Goal: Task Accomplishment & Management: Manage account settings

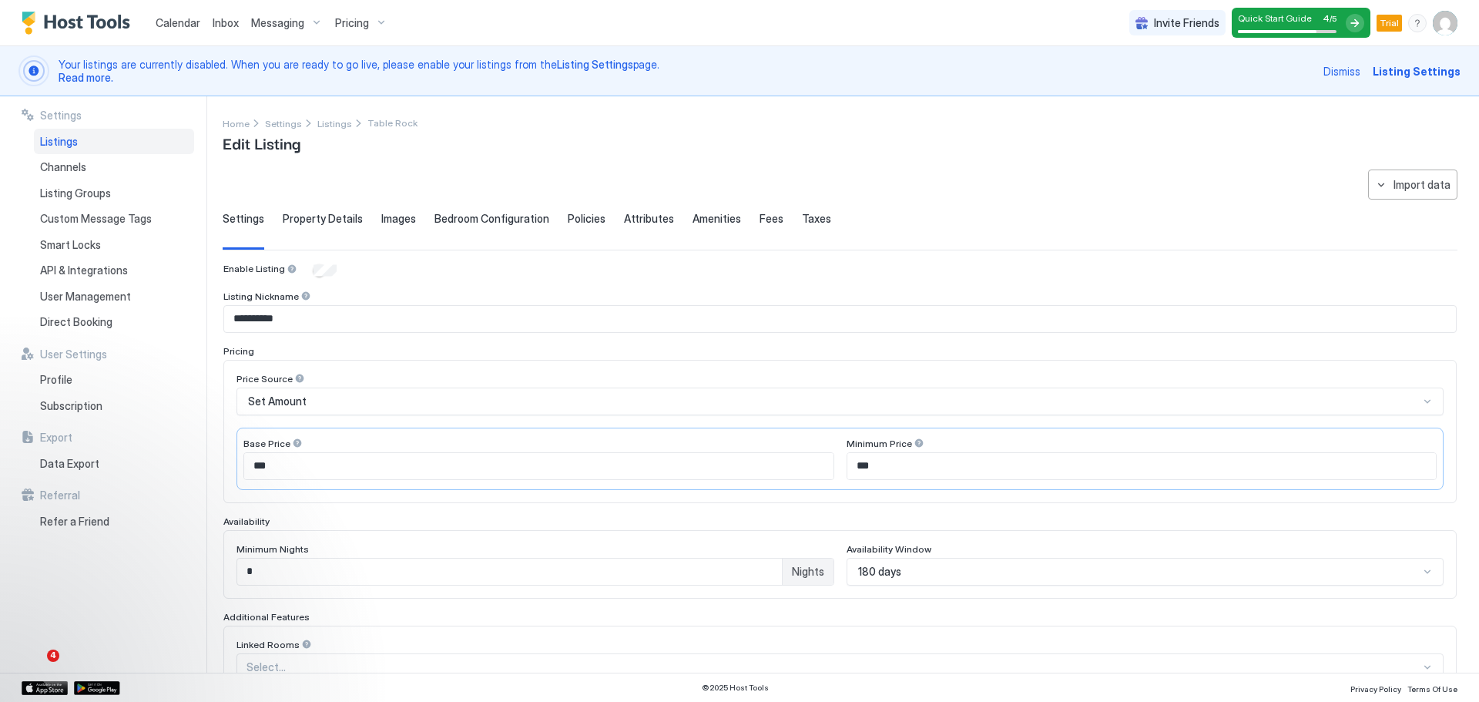
click at [318, 218] on span "Property Details" at bounding box center [323, 219] width 80 height 14
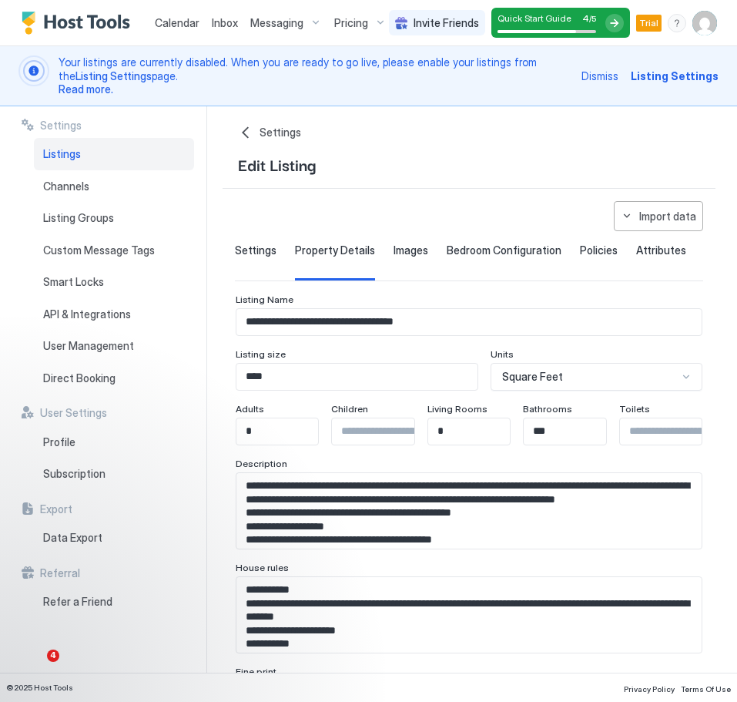
click at [467, 434] on input "*" at bounding box center [491, 431] width 126 height 26
type input "*"
click at [534, 488] on textarea "Input Field" at bounding box center [468, 510] width 465 height 75
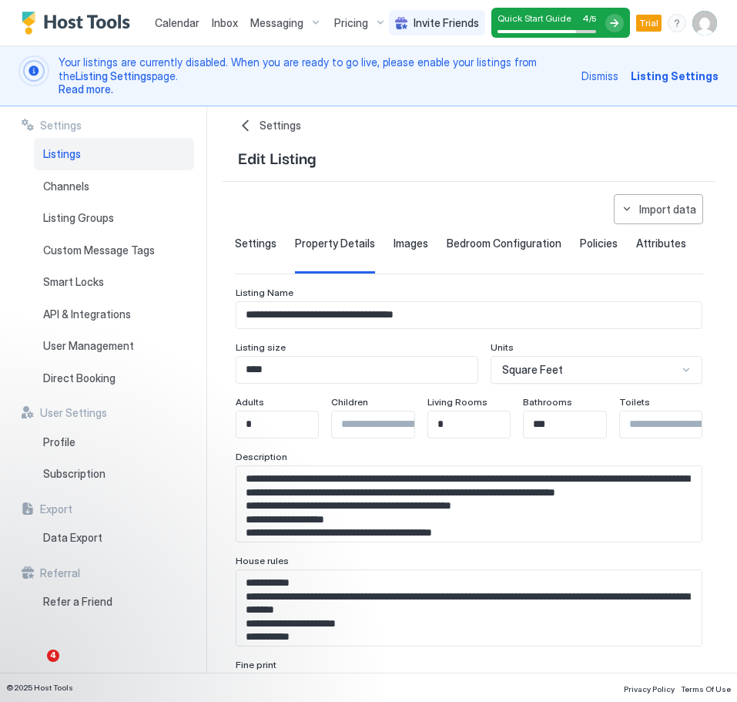
scroll to position [24, 0]
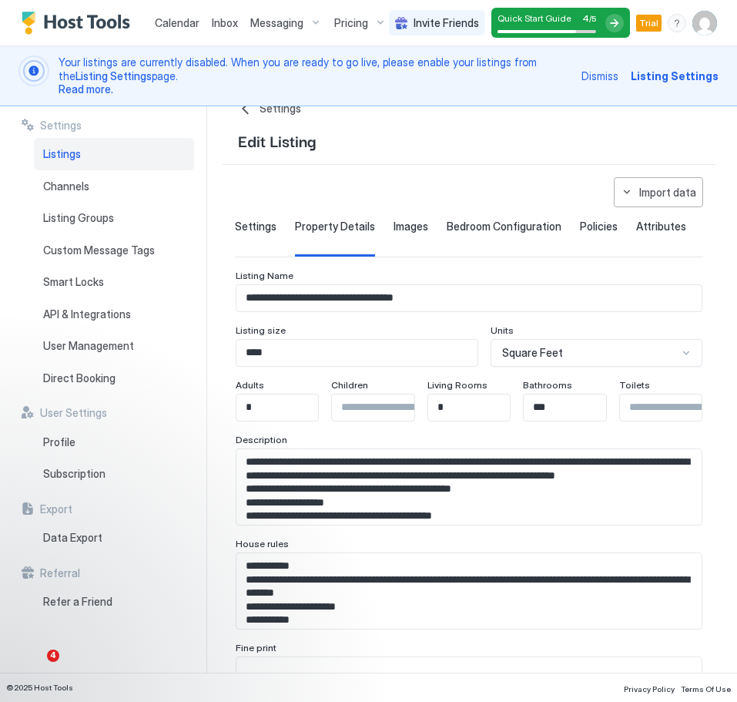
click at [661, 404] on input "Input Field" at bounding box center [683, 407] width 126 height 26
type input "*"
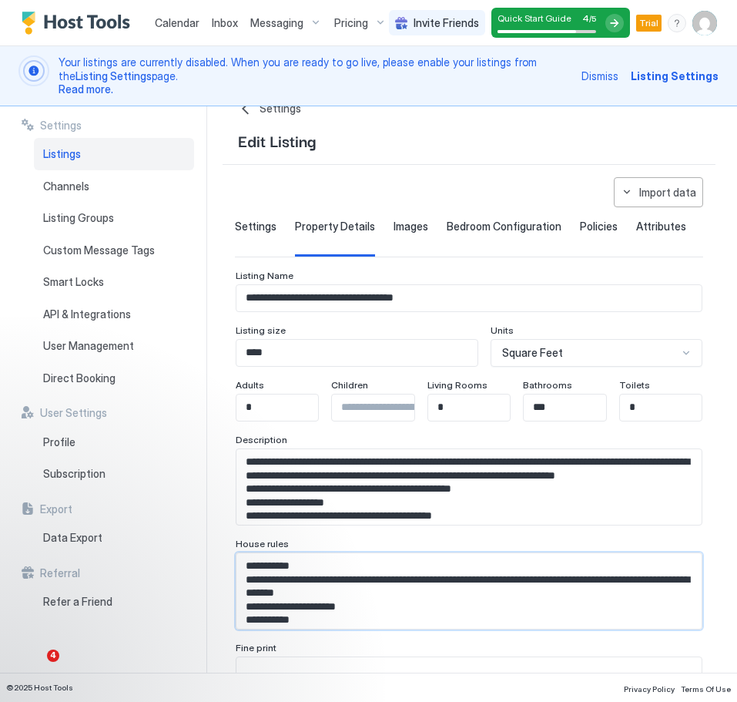
click at [578, 621] on textarea "**********" at bounding box center [468, 590] width 465 height 75
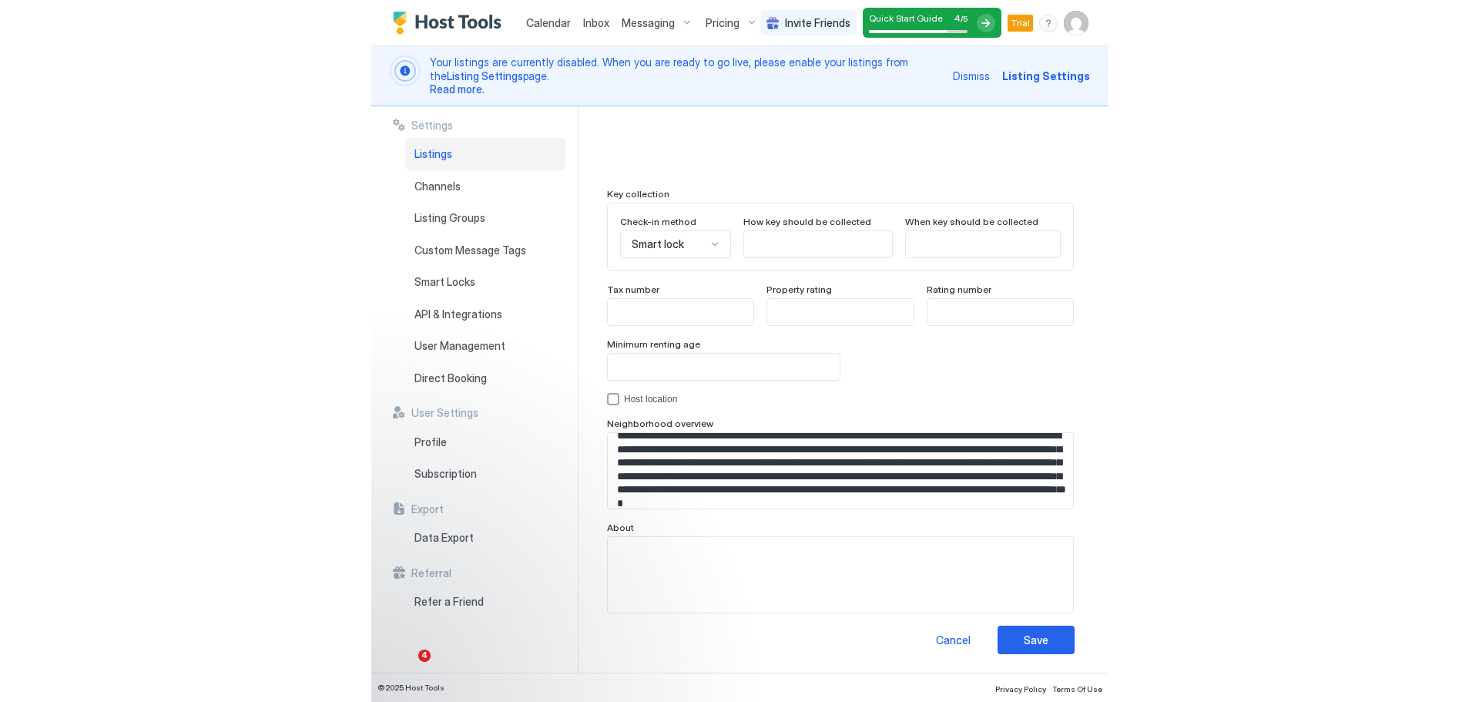
scroll to position [18, 0]
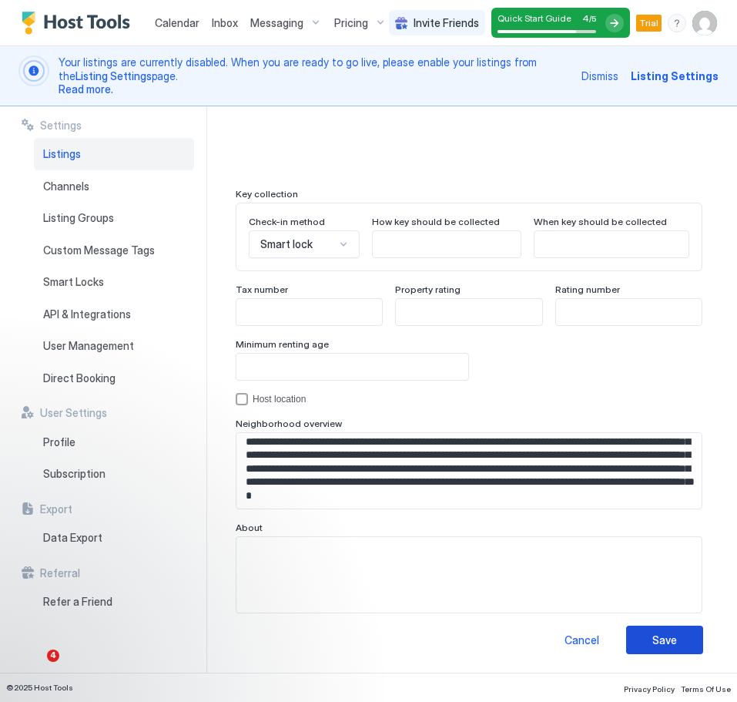
click at [682, 644] on button "Save" at bounding box center [664, 639] width 77 height 28
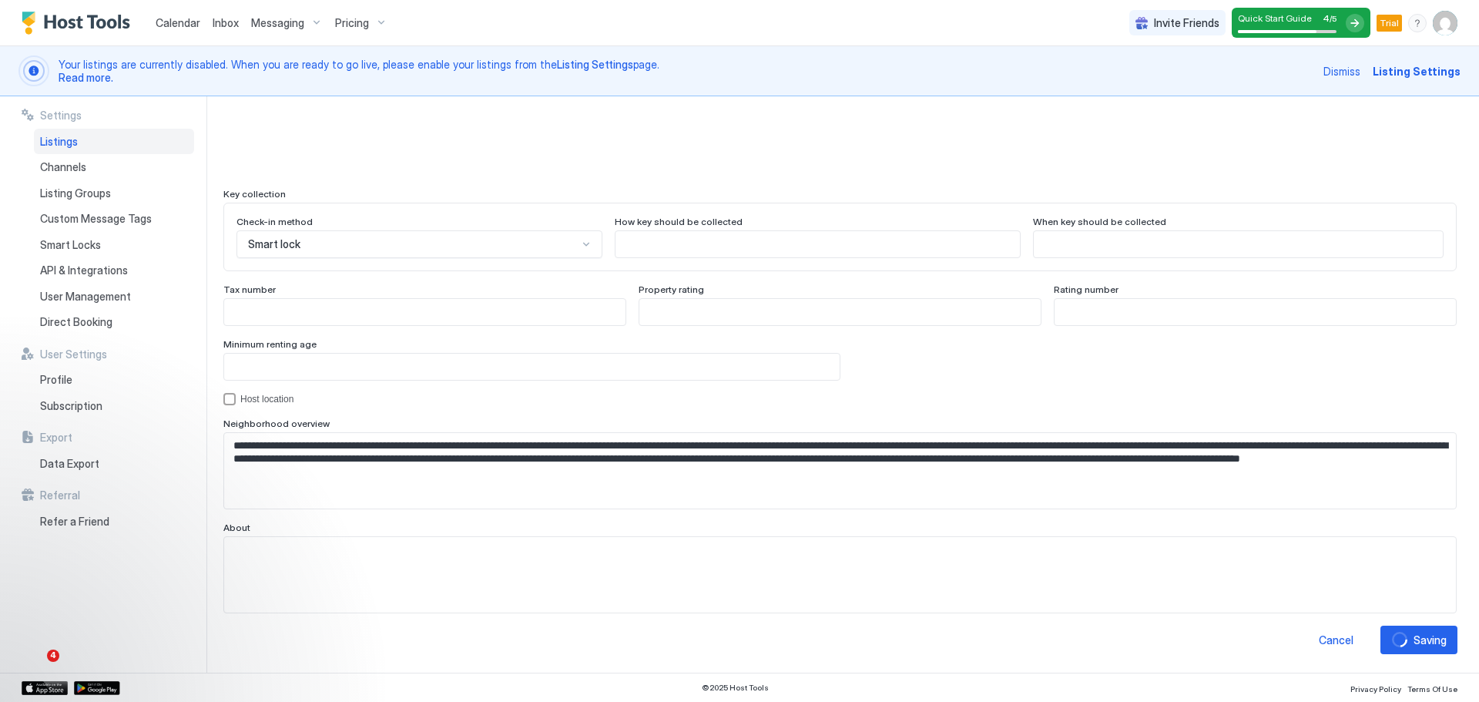
scroll to position [53, 0]
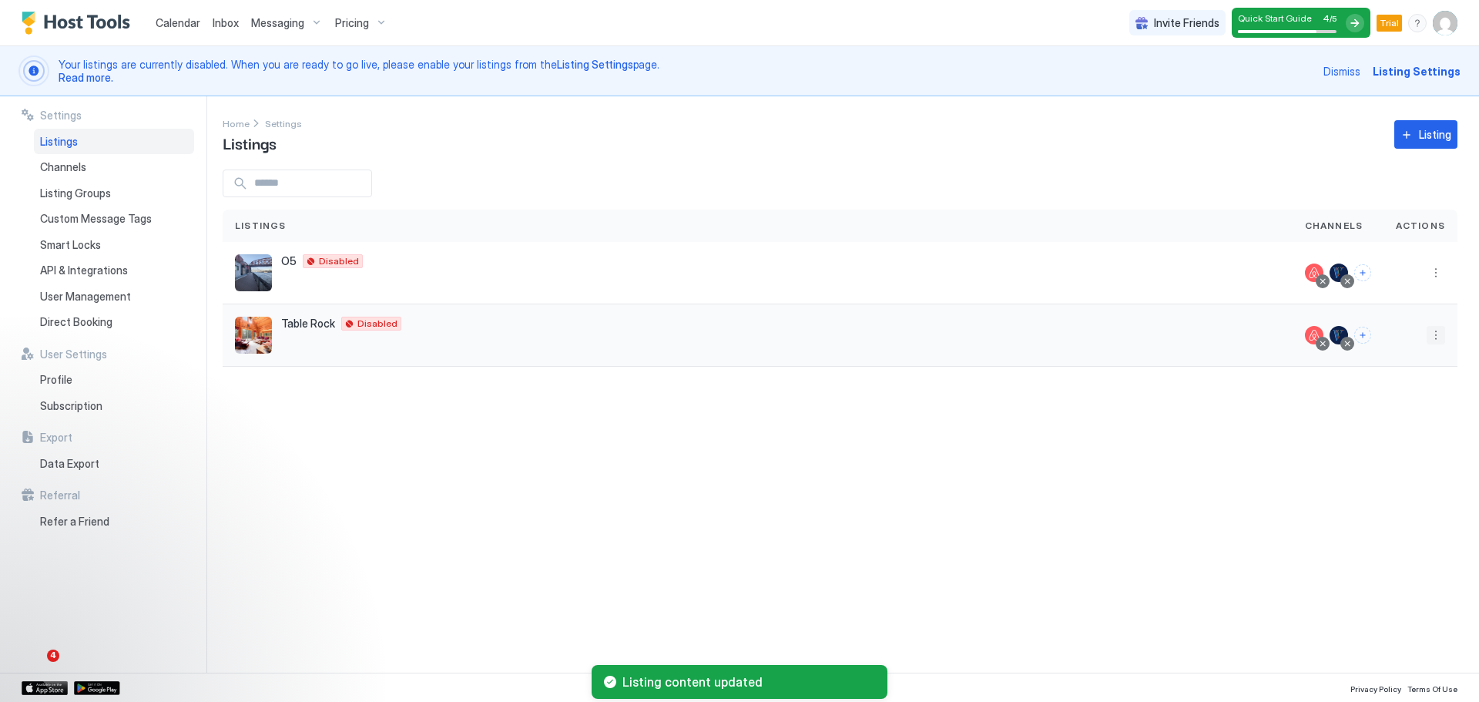
click at [1441, 329] on button "More options" at bounding box center [1435, 335] width 18 height 18
click at [1389, 383] on span "Pricing" at bounding box center [1381, 382] width 31 height 12
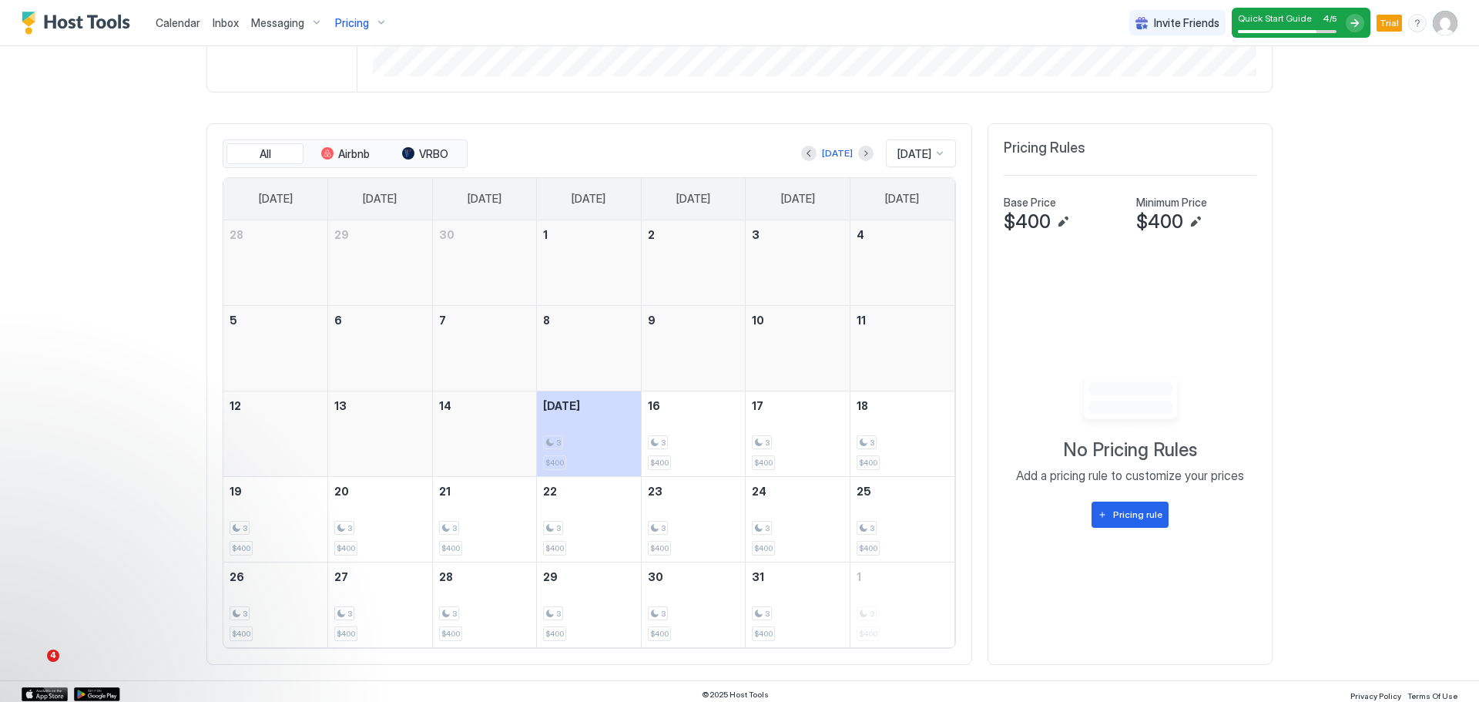
scroll to position [500, 0]
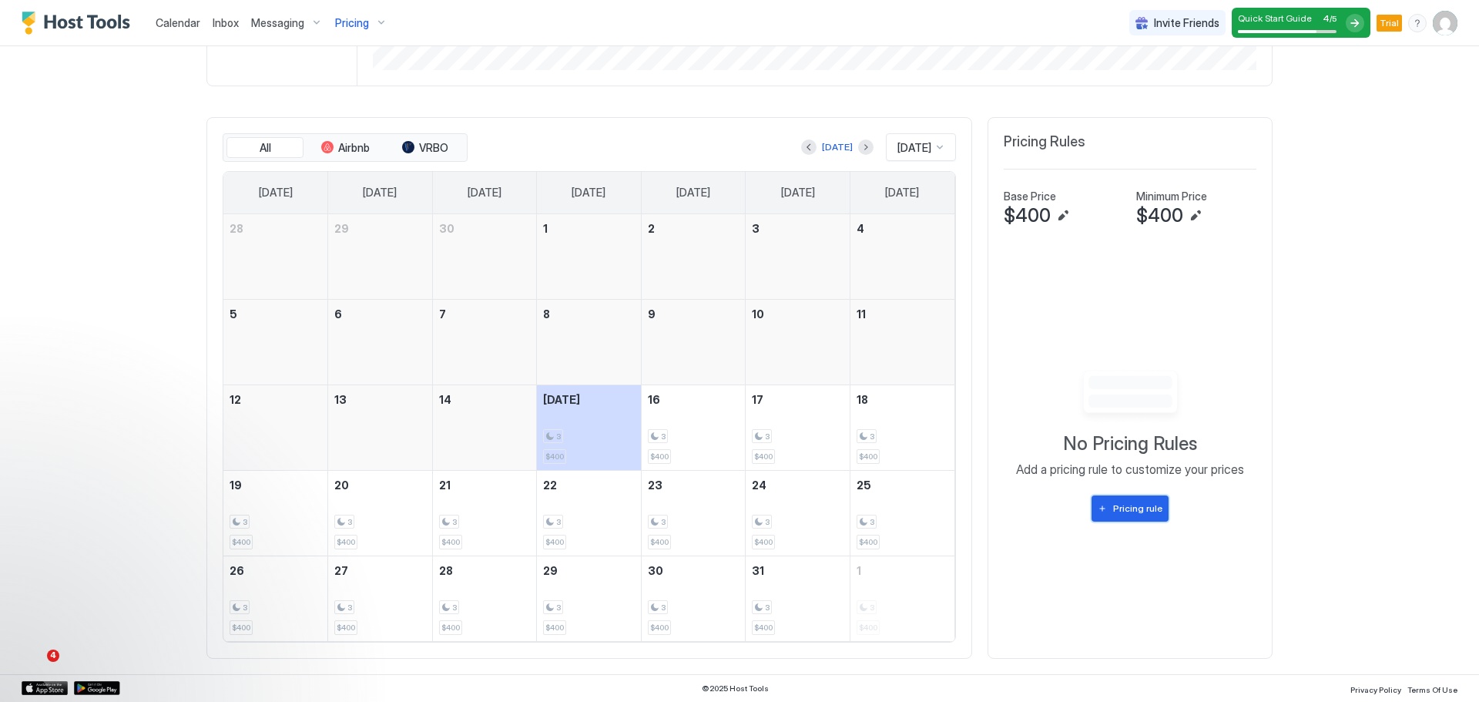
click at [1144, 517] on button "Pricing rule" at bounding box center [1129, 508] width 77 height 26
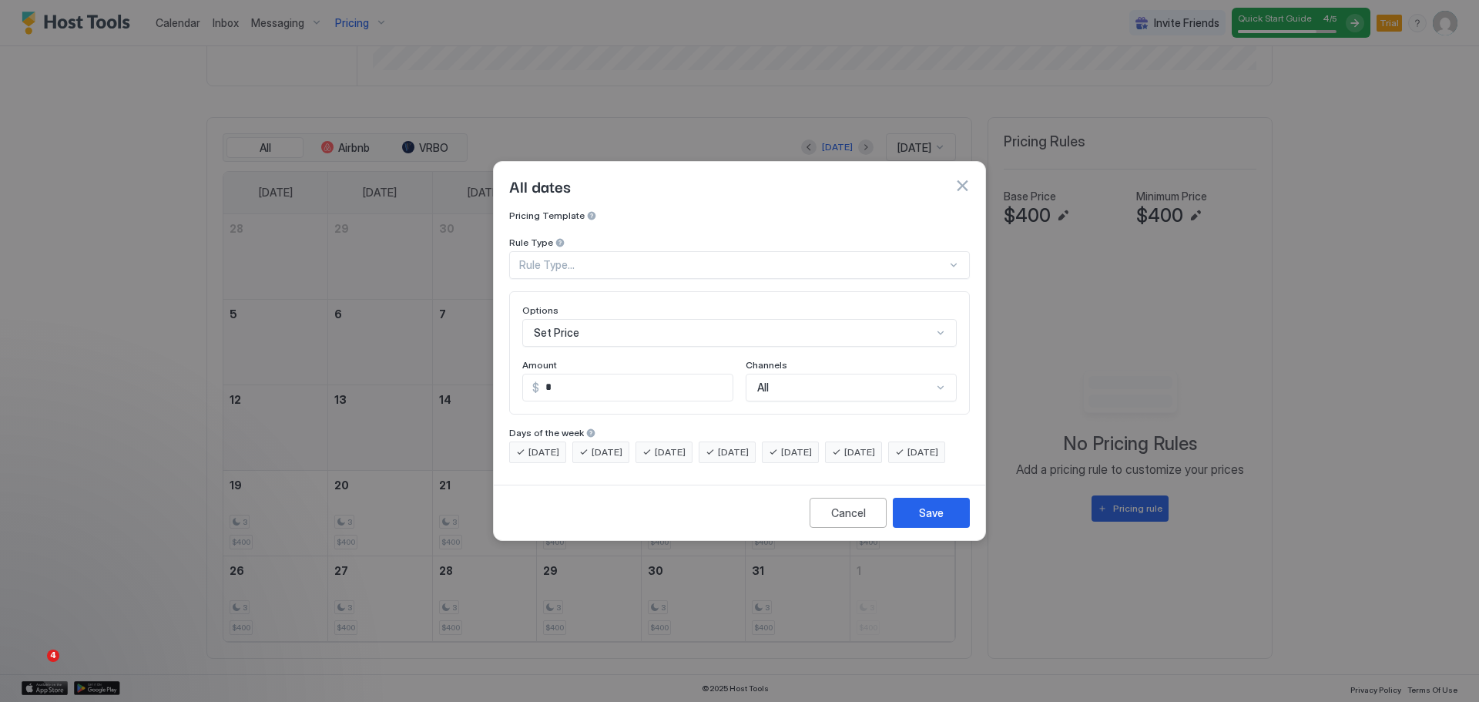
click at [627, 251] on div "Rule Type..." at bounding box center [739, 265] width 460 height 28
click at [627, 258] on div "Rule Type..." at bounding box center [732, 265] width 427 height 14
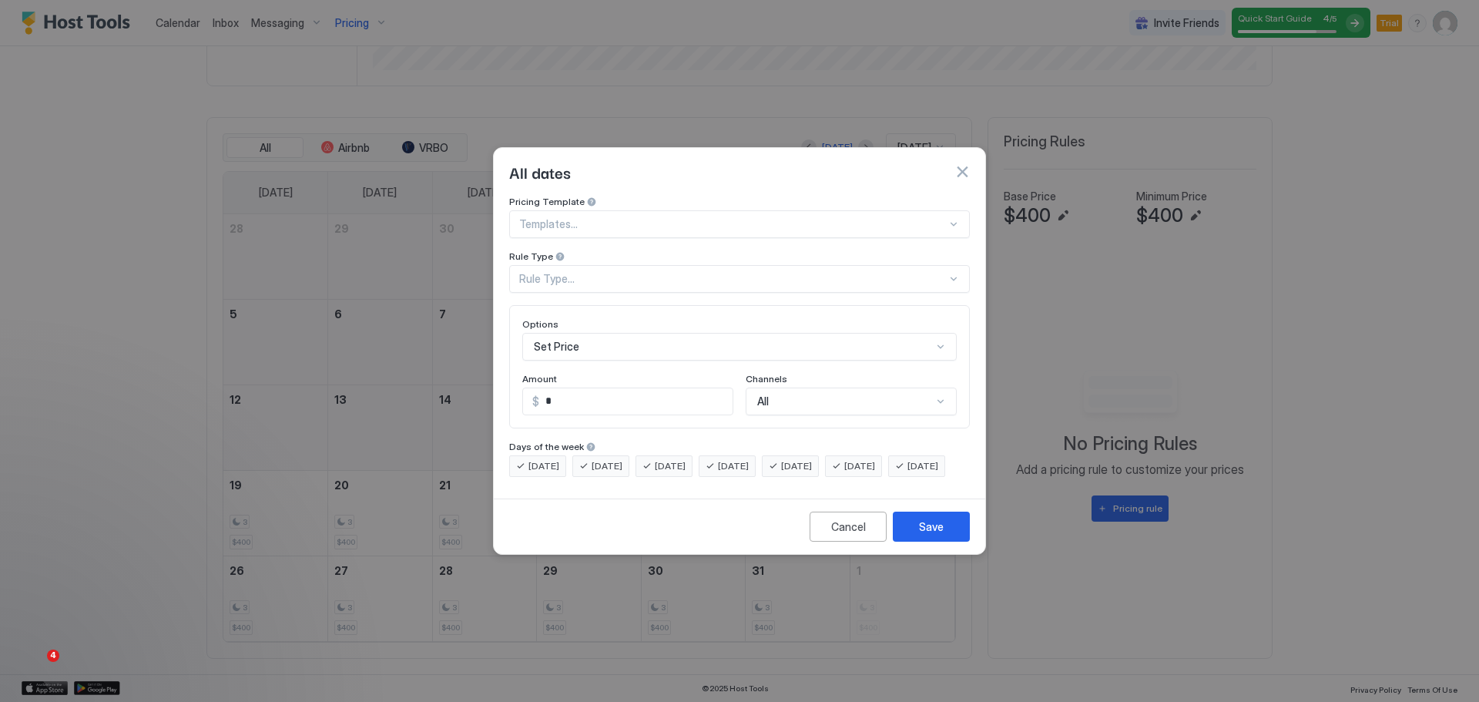
click at [627, 250] on div "Rule Type" at bounding box center [739, 257] width 460 height 15
click at [629, 272] on div "Rule Type..." at bounding box center [732, 279] width 427 height 14
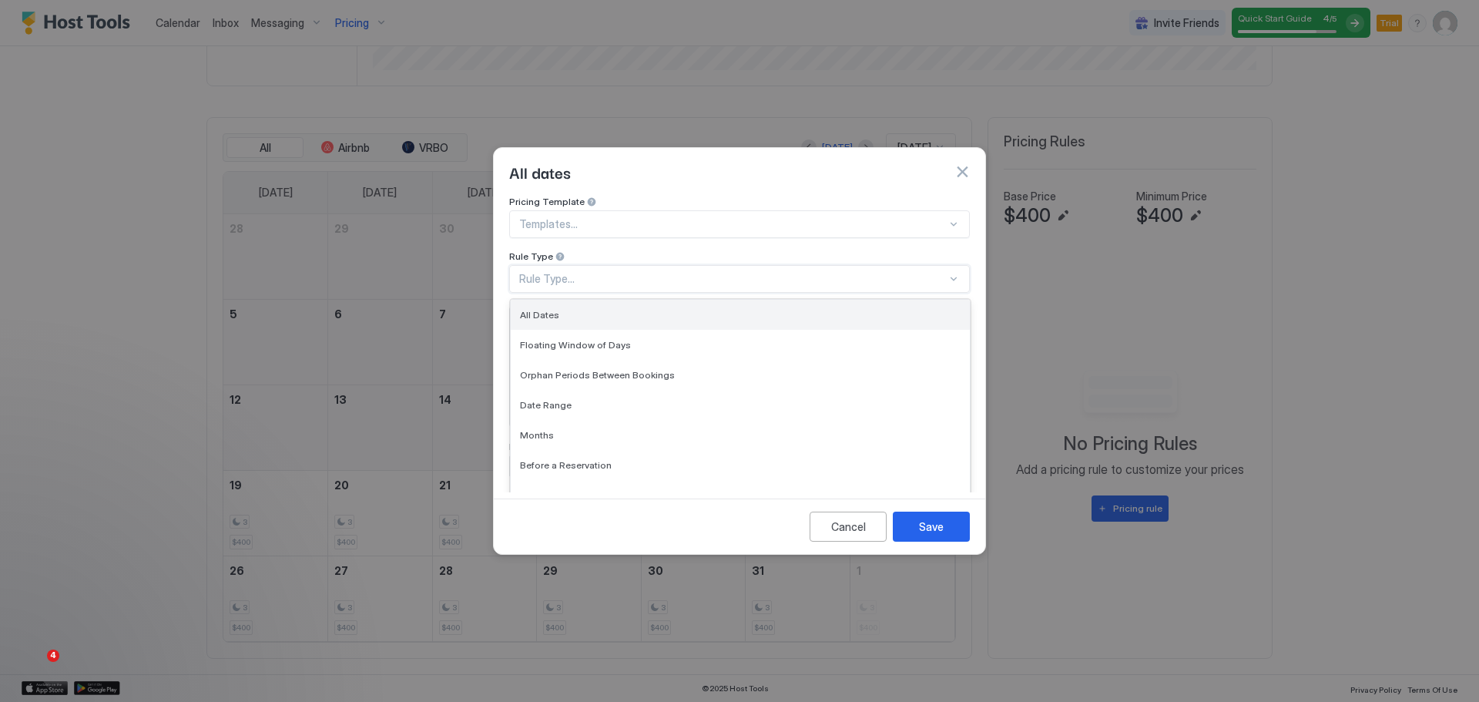
click at [625, 310] on div "All Dates" at bounding box center [740, 315] width 459 height 30
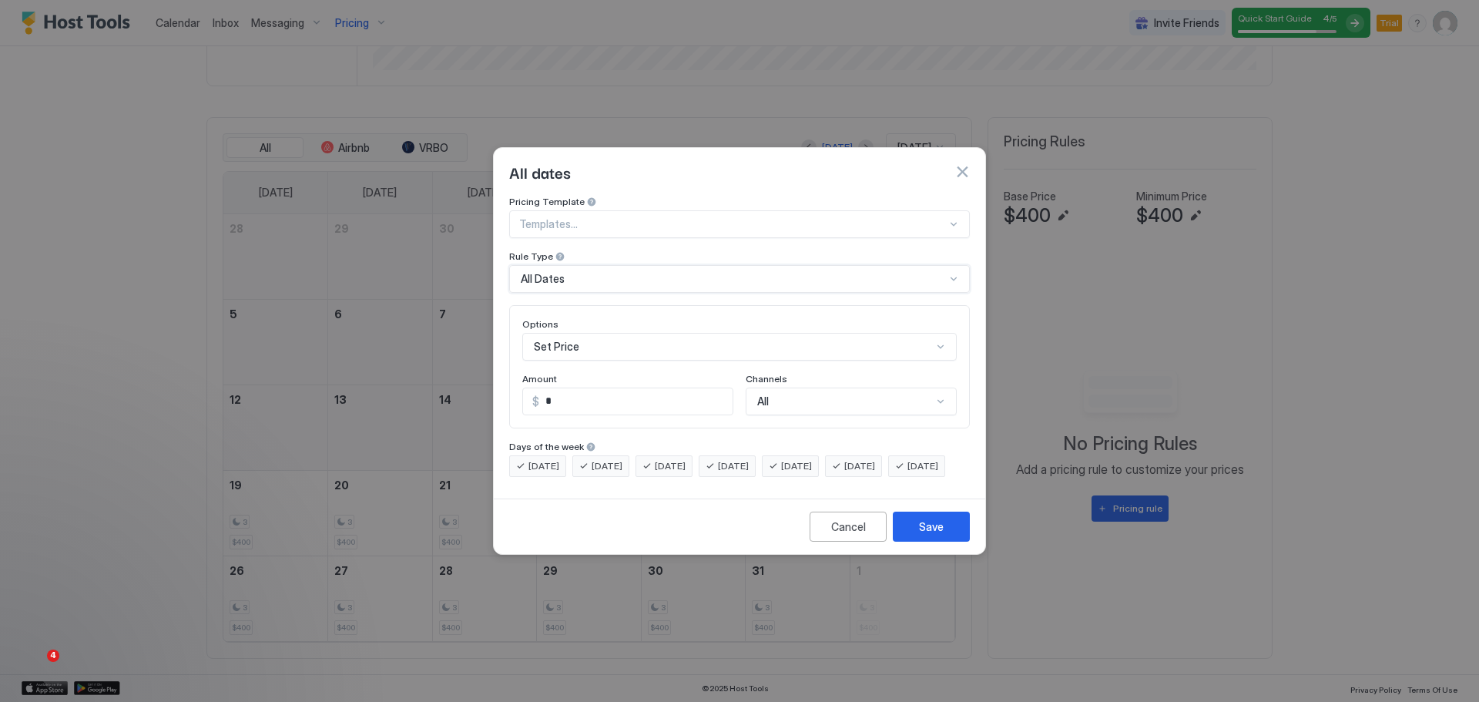
click at [633, 388] on input "*" at bounding box center [635, 401] width 193 height 26
click at [604, 272] on div "All Dates" at bounding box center [733, 279] width 424 height 14
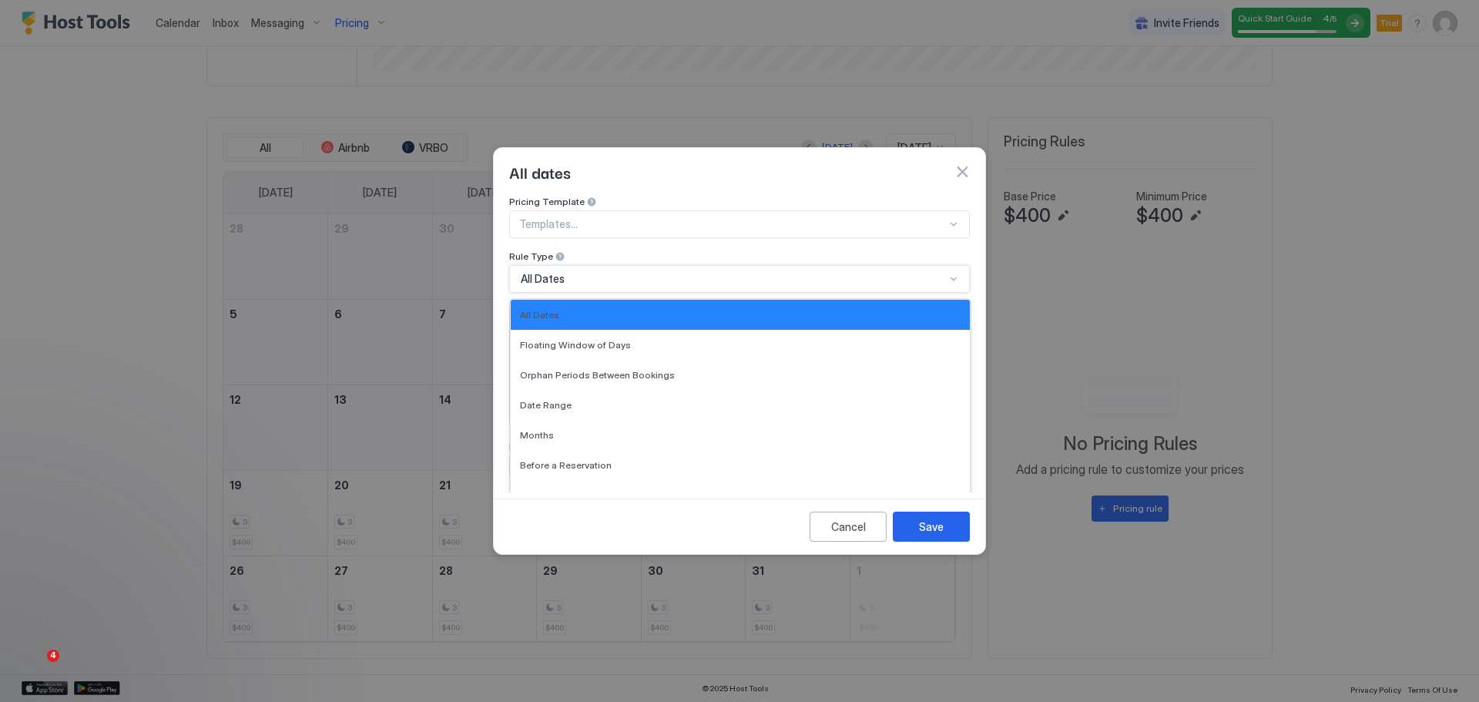
click at [604, 272] on div "All Dates" at bounding box center [733, 279] width 424 height 14
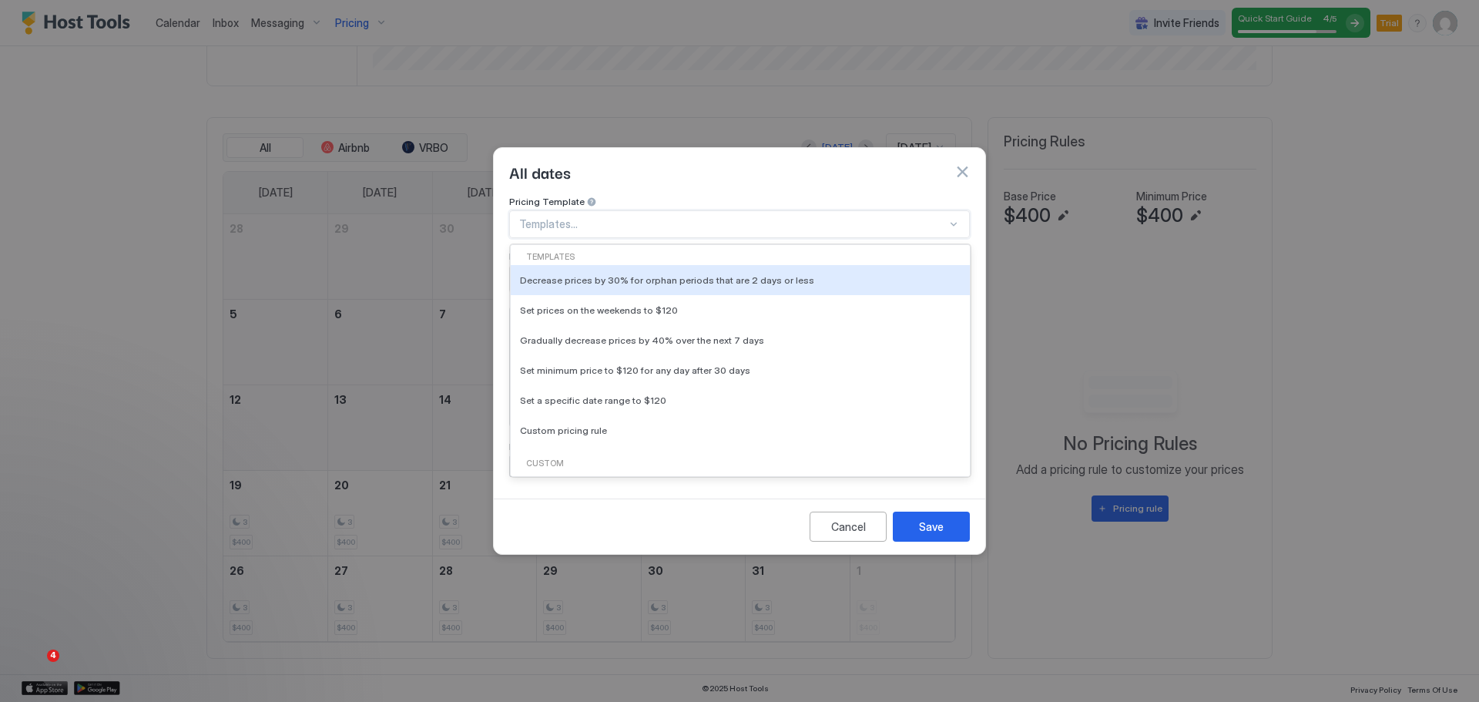
click at [590, 217] on div at bounding box center [732, 224] width 427 height 14
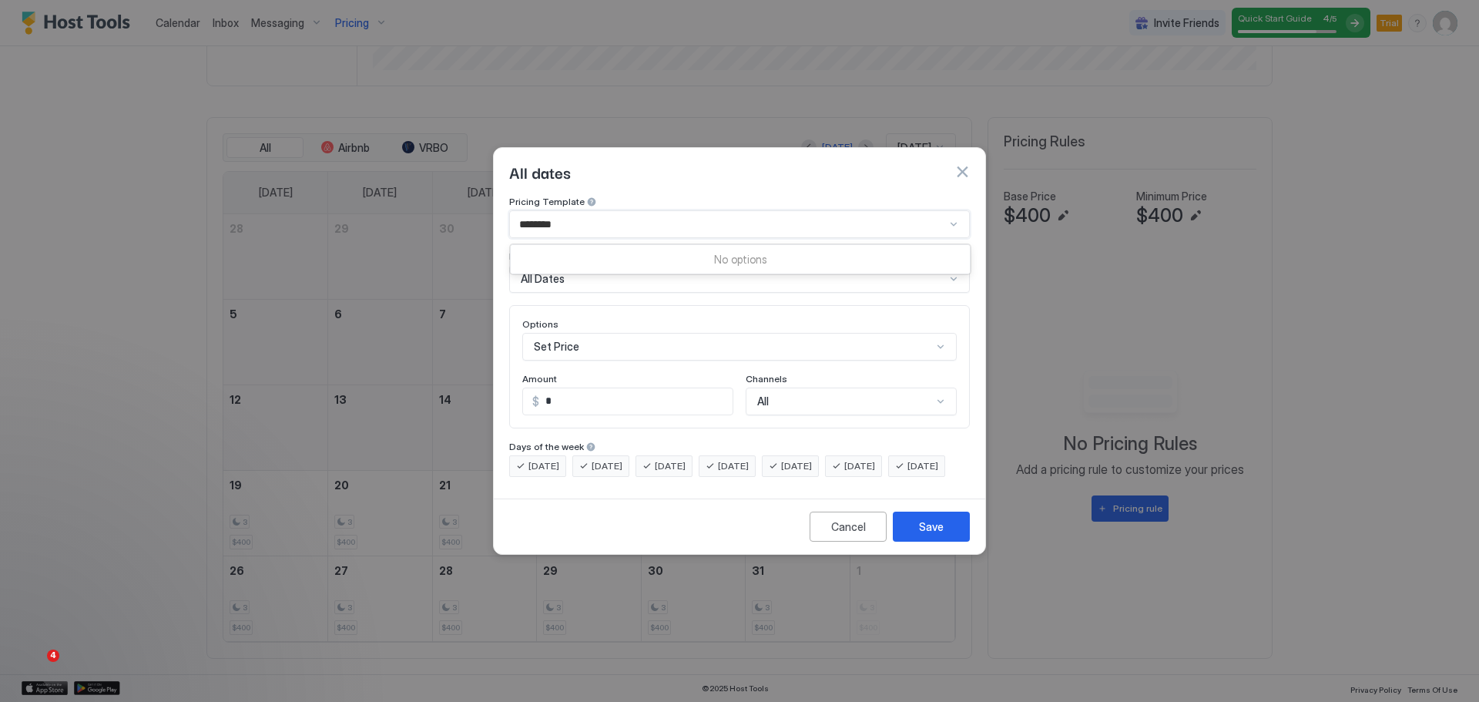
type input "********"
click at [637, 217] on div at bounding box center [732, 224] width 427 height 14
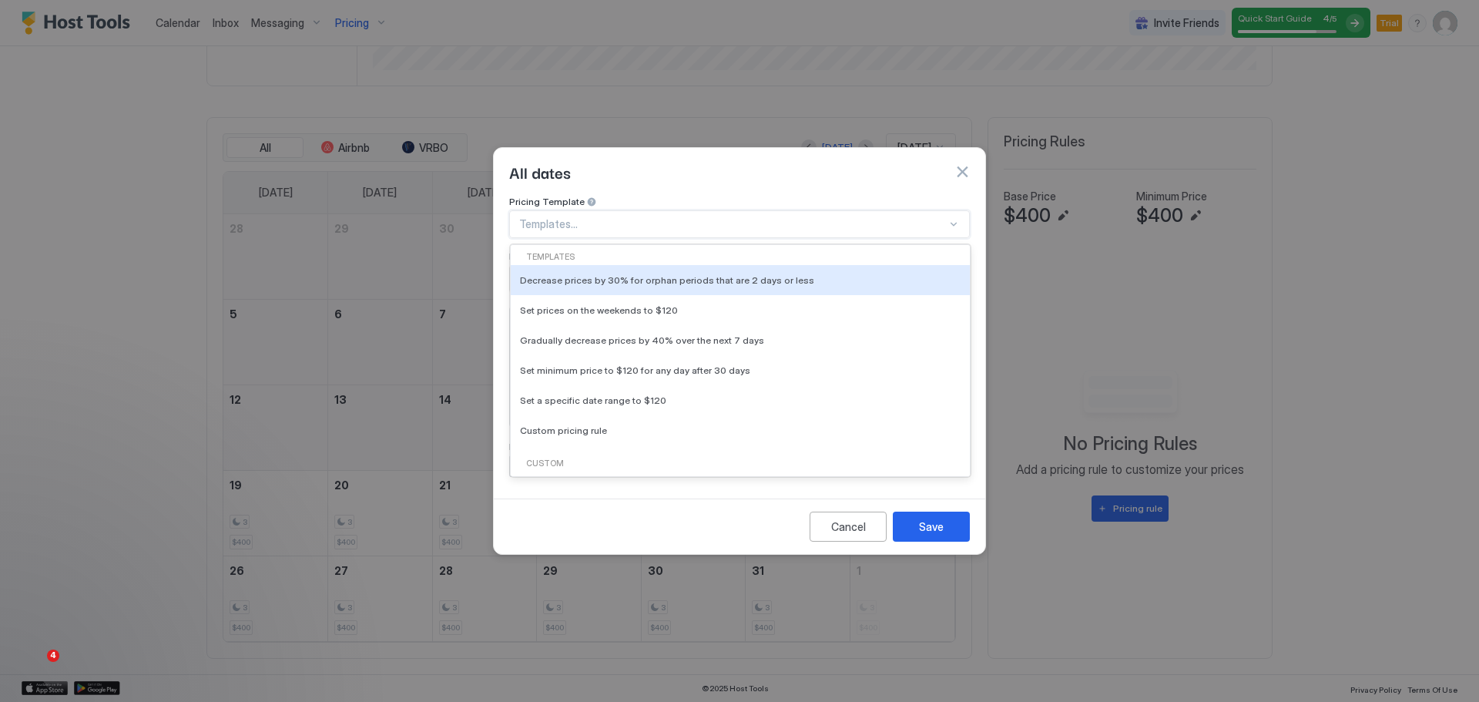
click at [637, 217] on div at bounding box center [732, 224] width 427 height 14
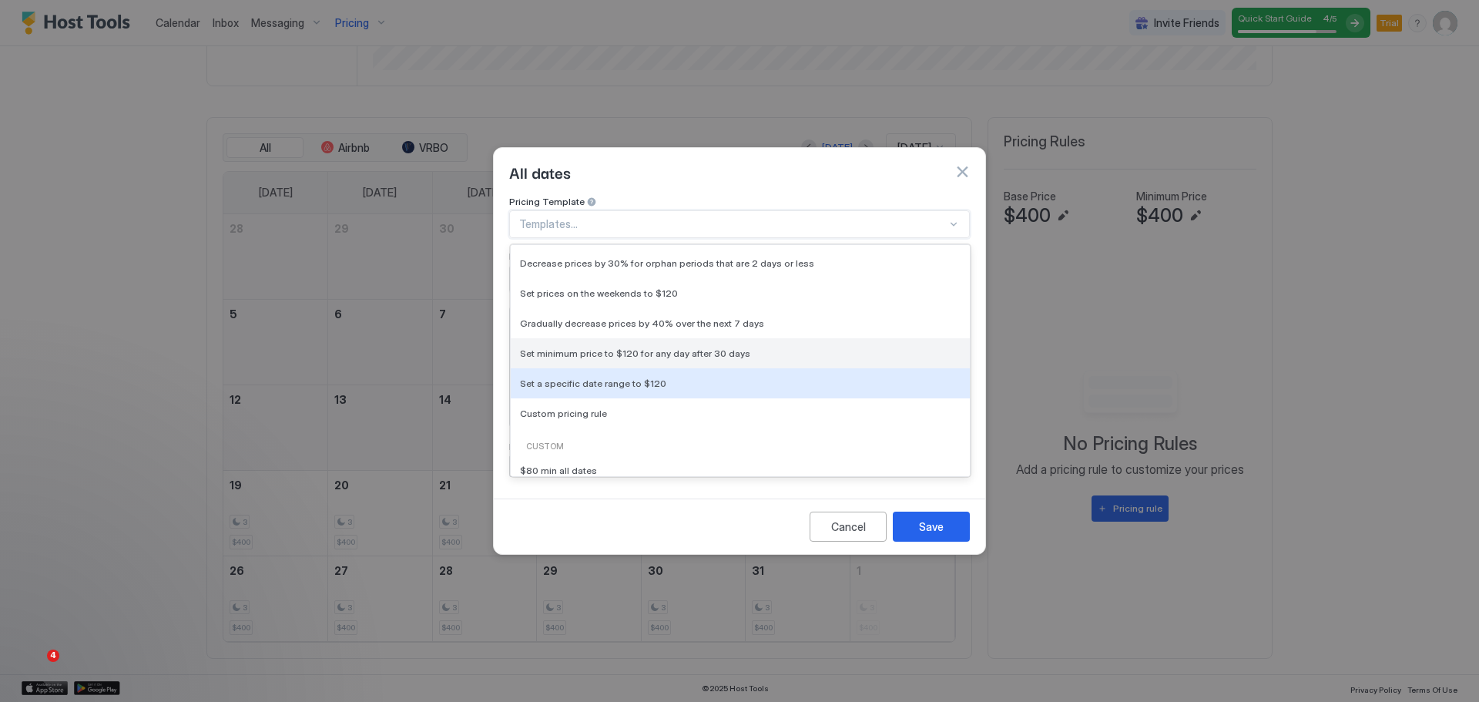
scroll to position [32, 0]
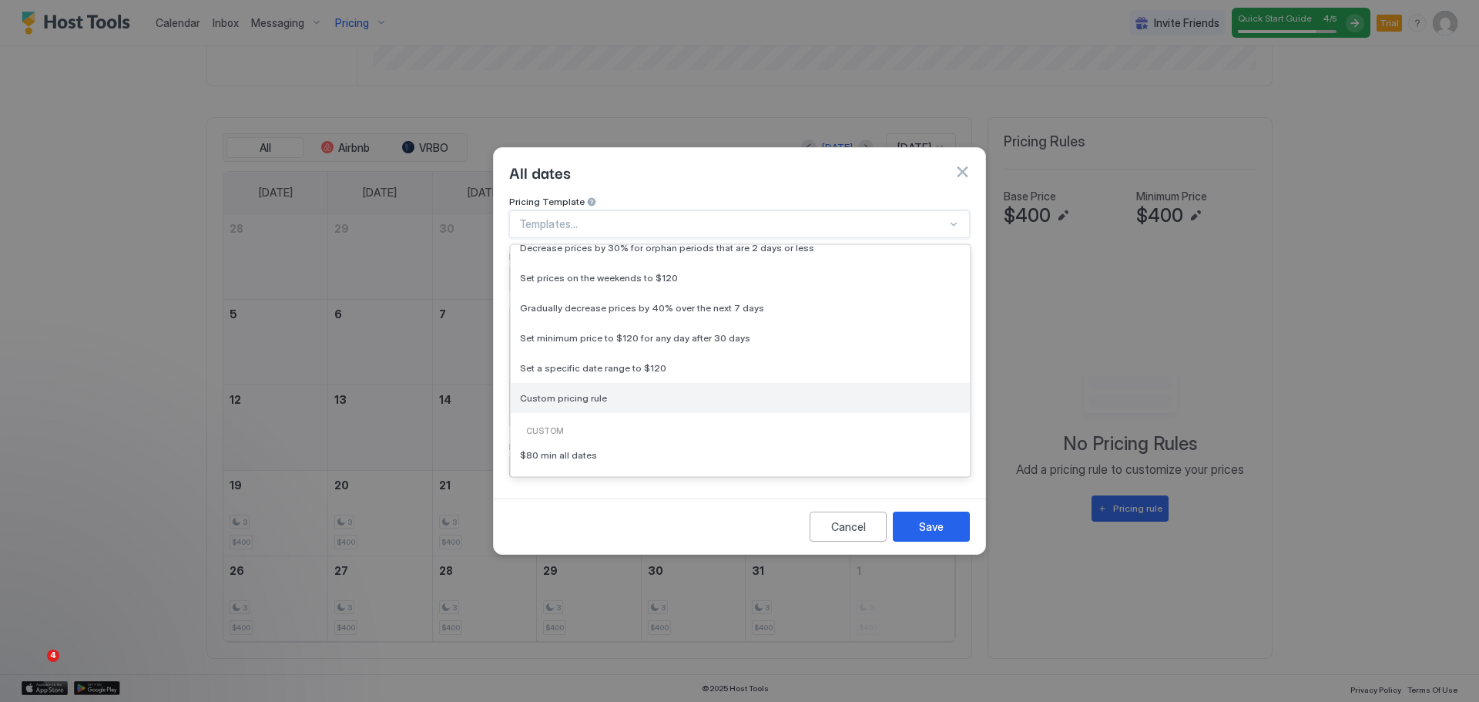
click at [708, 393] on div "Custom pricing rule" at bounding box center [740, 398] width 459 height 30
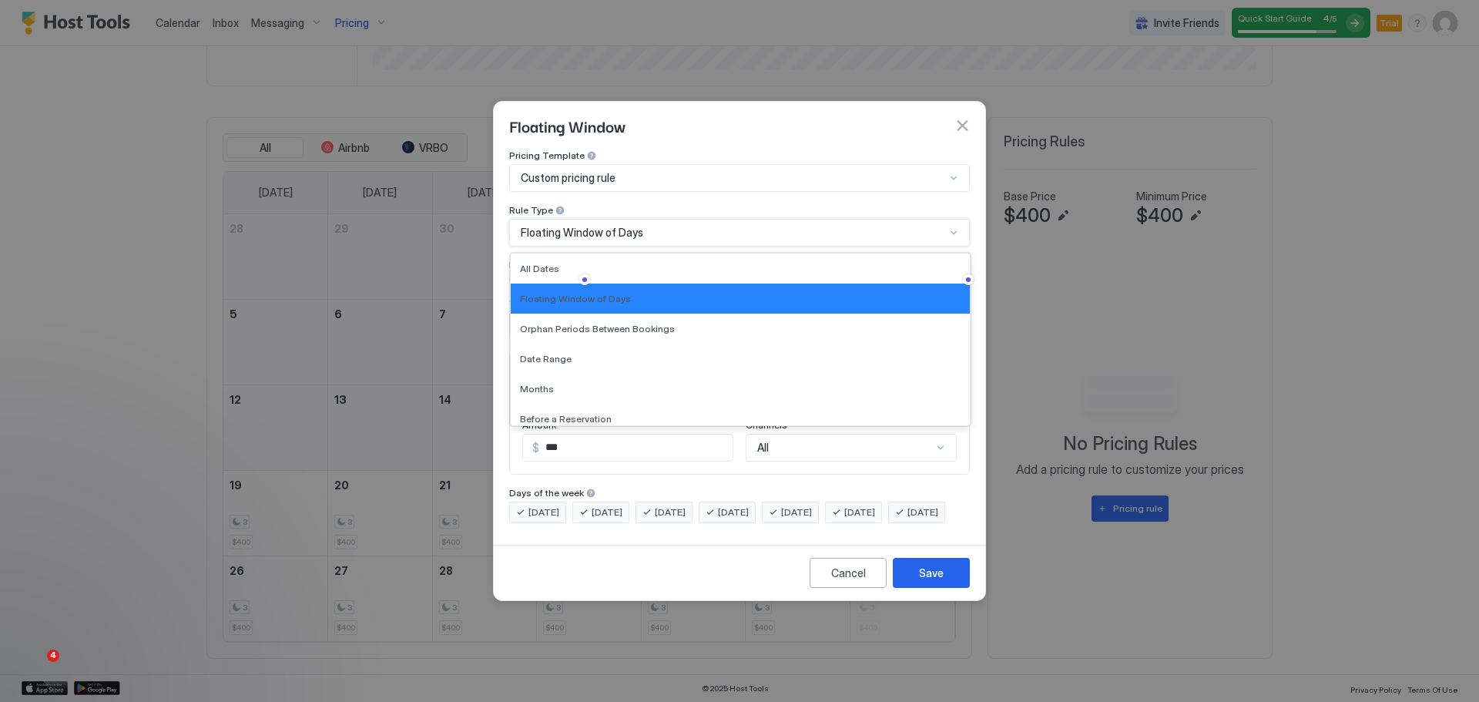
click at [721, 226] on div "Floating Window of Days" at bounding box center [733, 233] width 424 height 14
click at [684, 263] on div "All Dates" at bounding box center [740, 269] width 440 height 12
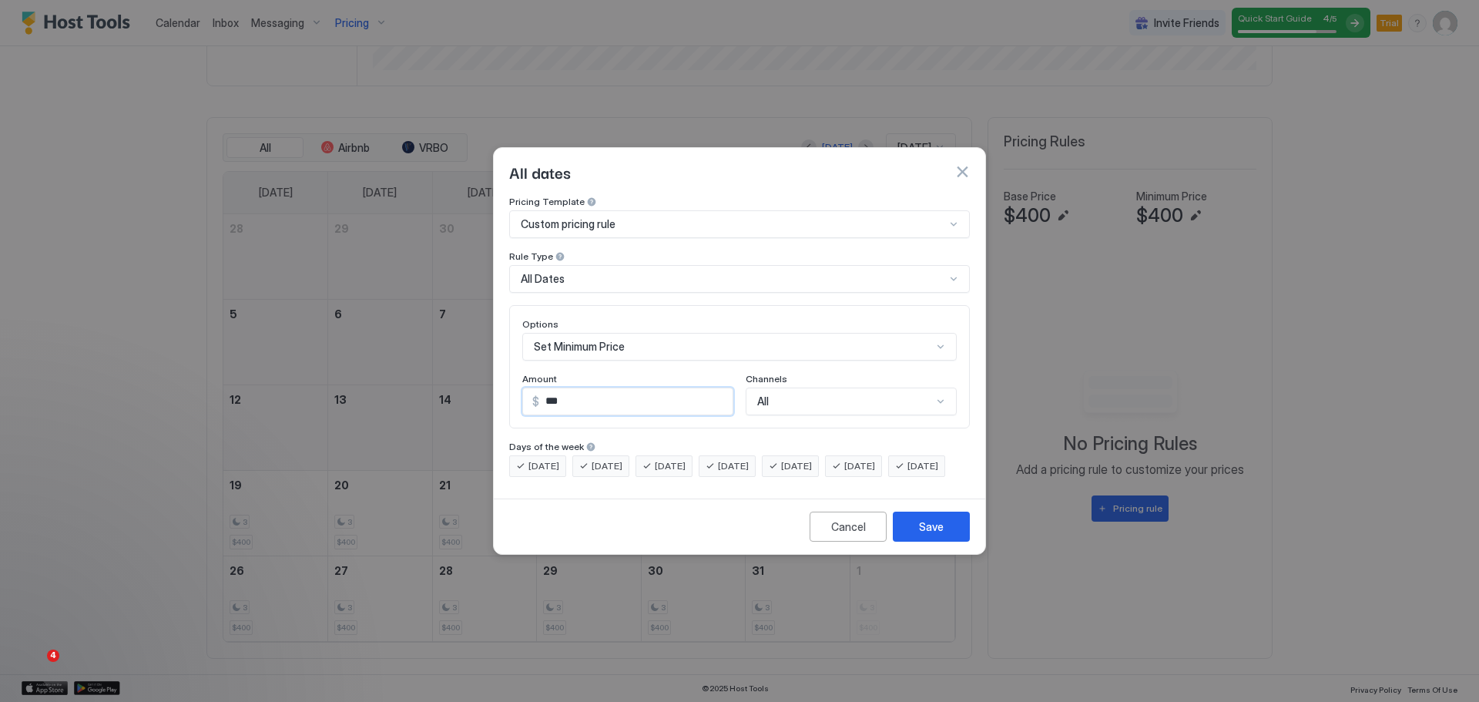
click at [601, 390] on input "***" at bounding box center [635, 401] width 193 height 26
type input "*"
click at [930, 534] on div "Save" at bounding box center [931, 526] width 25 height 16
click at [929, 534] on div "Save" at bounding box center [931, 526] width 25 height 16
click at [574, 388] on input "***" at bounding box center [635, 401] width 193 height 26
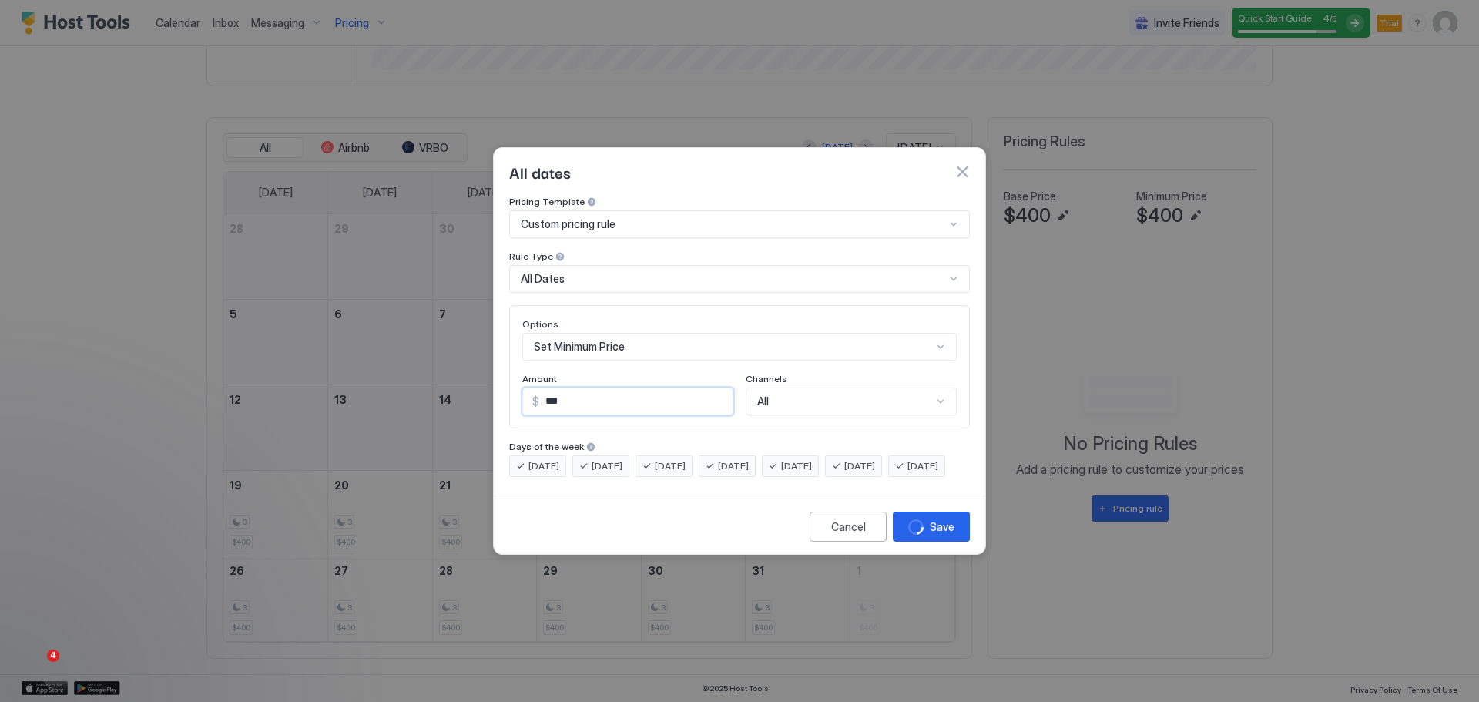
click at [574, 388] on input "***" at bounding box center [635, 401] width 193 height 26
type input "***"
click at [946, 541] on button "Save" at bounding box center [930, 526] width 77 height 30
click at [857, 534] on div "Cancel" at bounding box center [848, 526] width 35 height 16
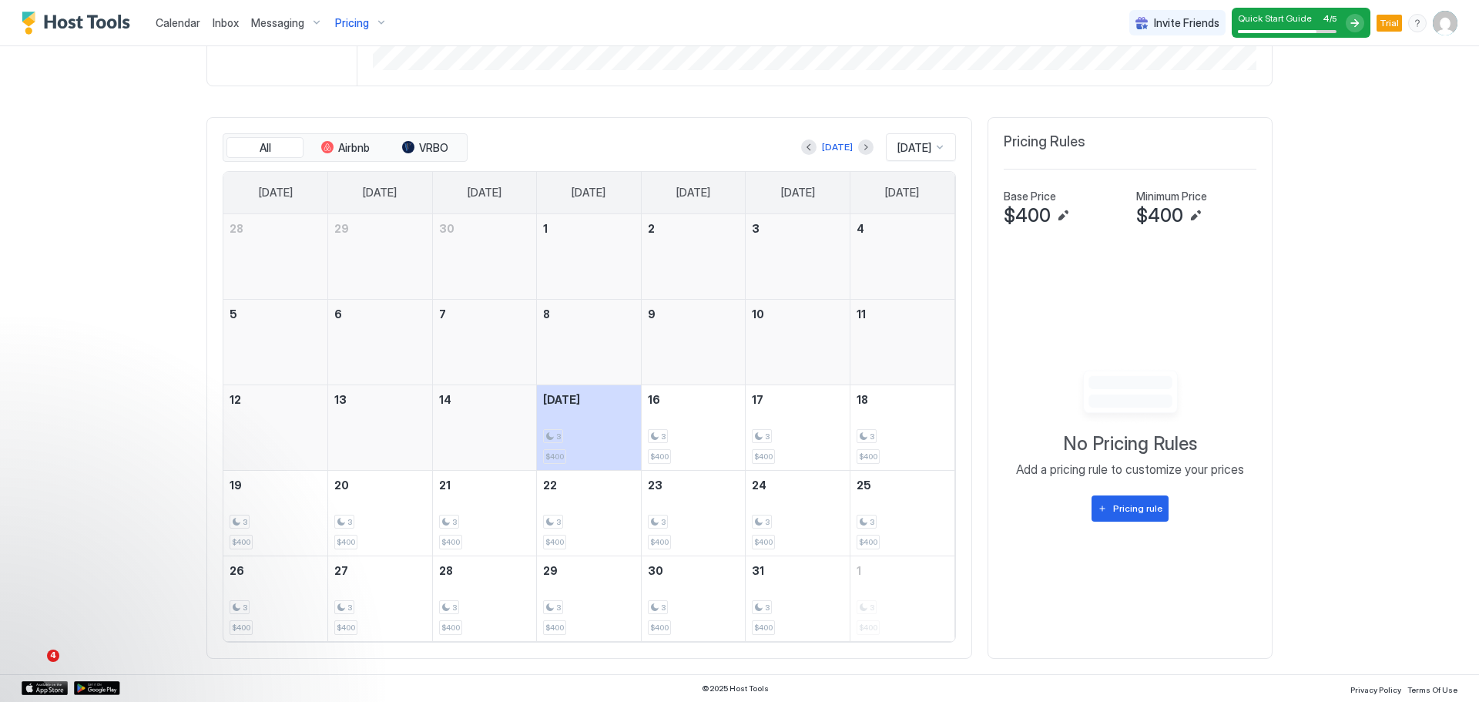
click at [1121, 587] on div "No Pricing Rules Add a pricing rule to customize your prices Pricing rule" at bounding box center [1129, 444] width 253 height 397
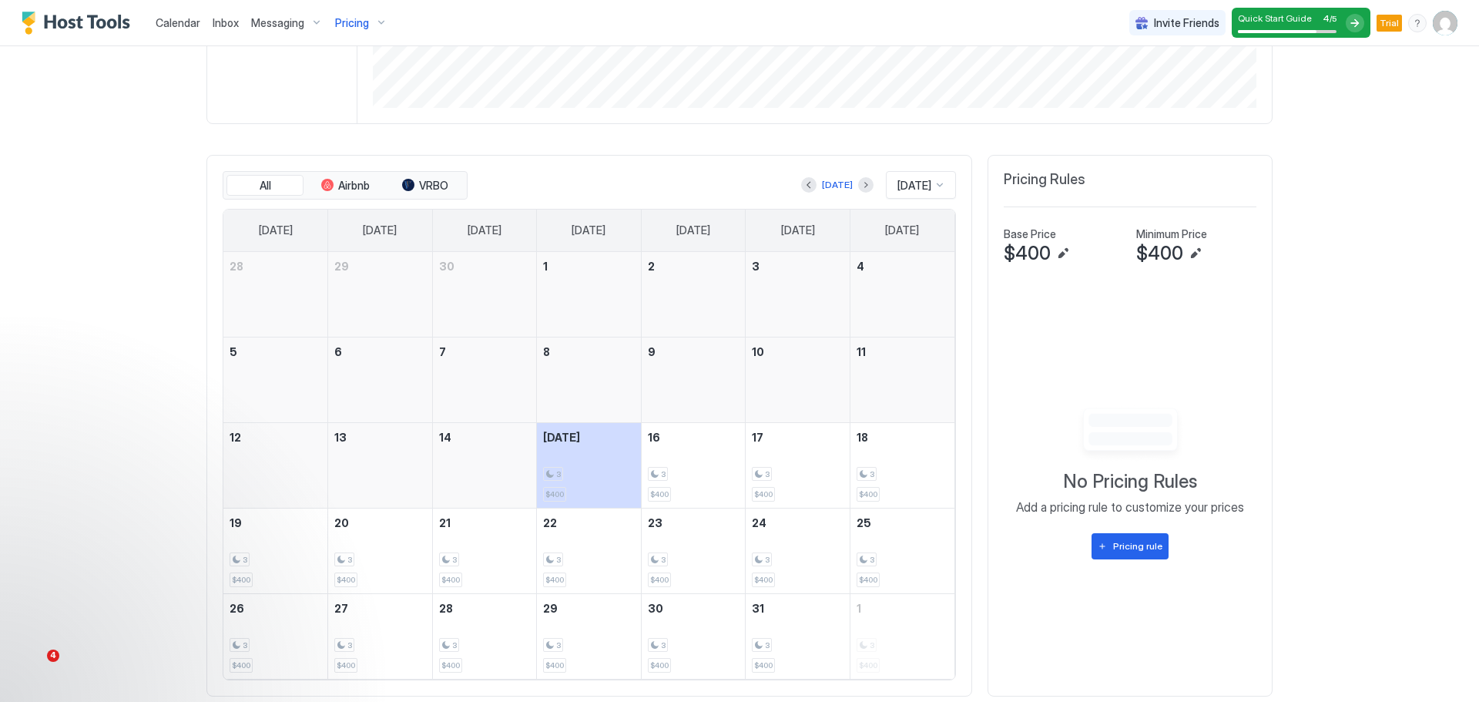
scroll to position [464, 0]
click at [1448, 18] on img "User profile" at bounding box center [1444, 23] width 25 height 25
click at [1335, 116] on div "Logout" at bounding box center [1358, 112] width 183 height 14
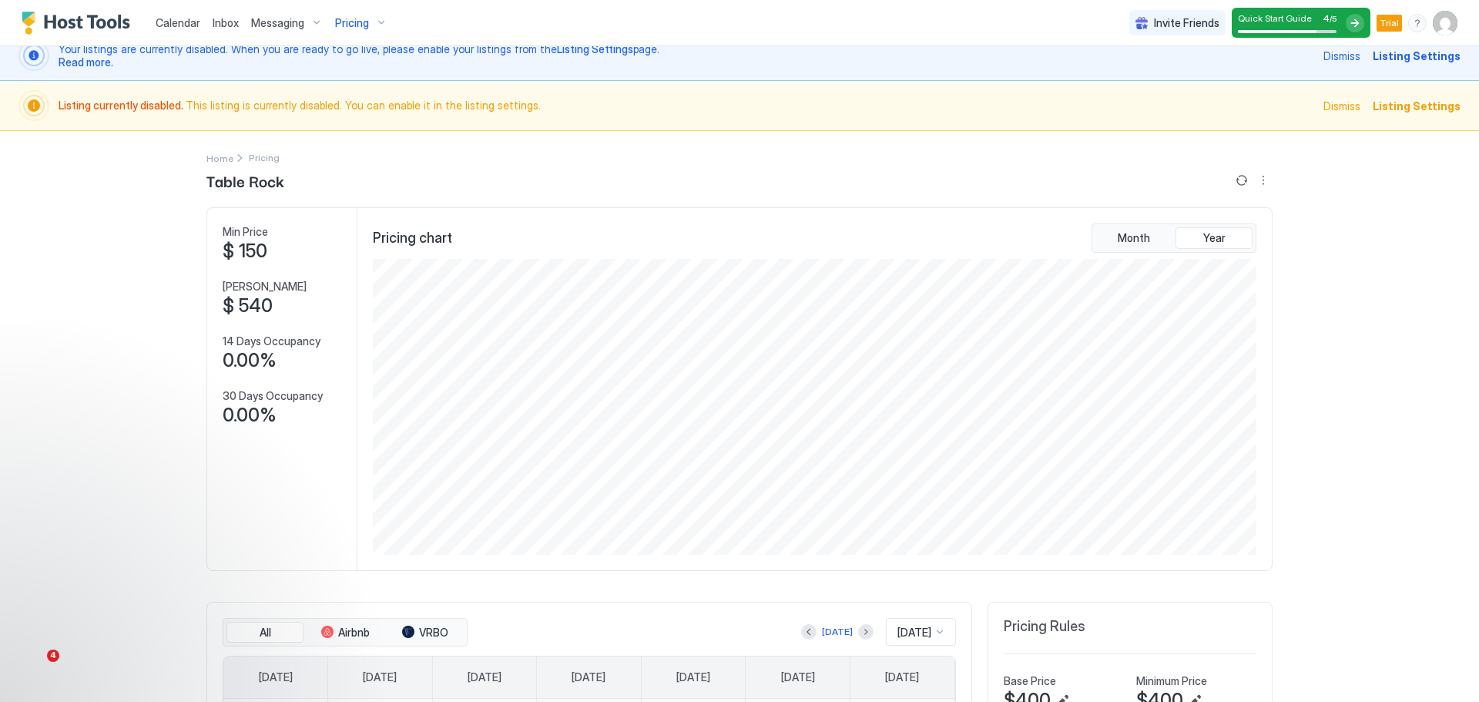
scroll to position [0, 0]
